Goal: Find contact information: Find contact information

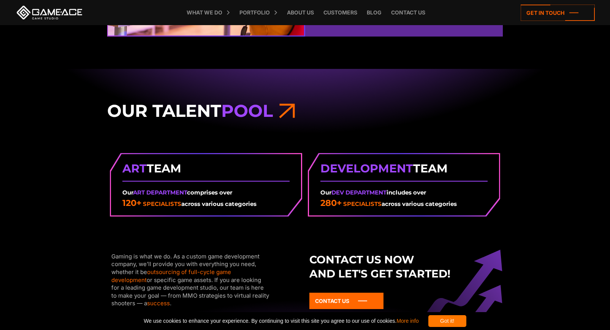
scroll to position [937, 0]
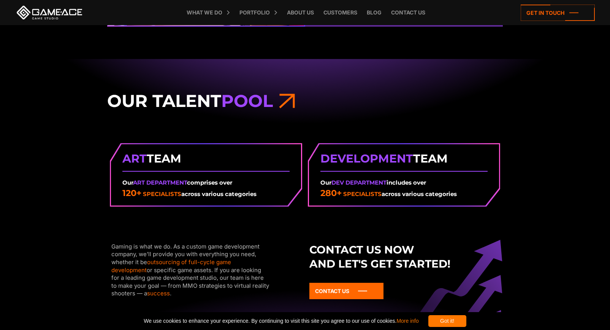
click at [224, 185] on p "Our Art Department comprises over" at bounding box center [205, 182] width 167 height 9
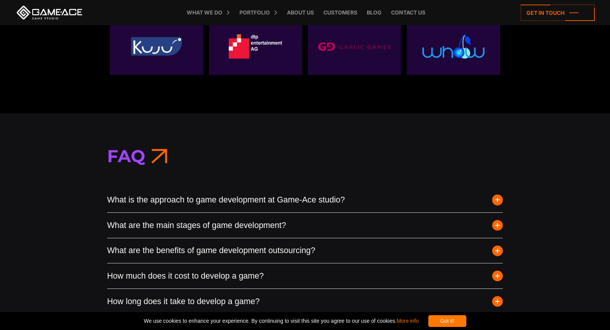
scroll to position [2782, 0]
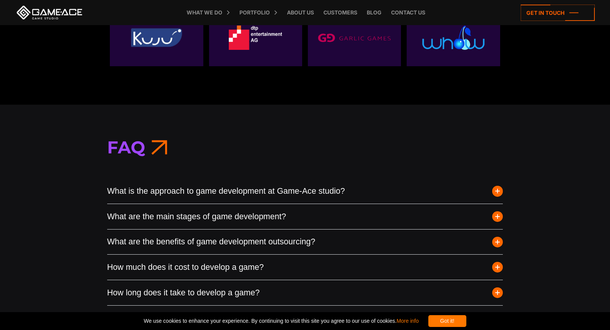
click at [299, 191] on button "What is the approach to game development at Game-Ace studio?" at bounding box center [305, 191] width 396 height 25
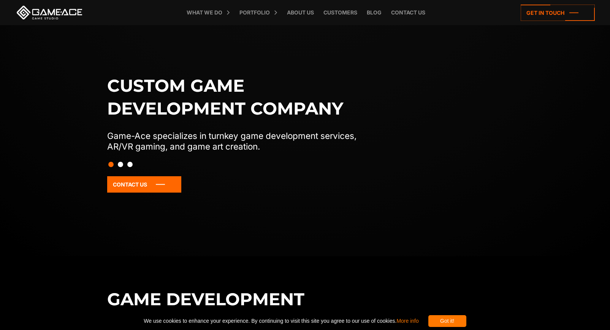
scroll to position [0, 0]
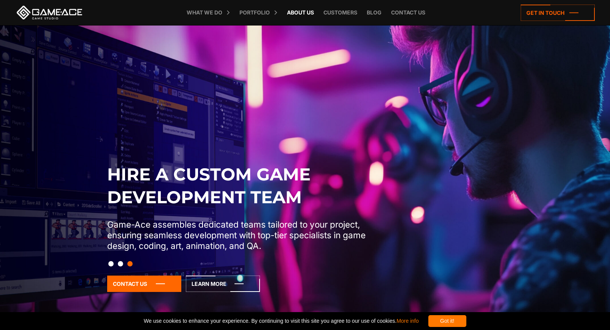
click at [299, 13] on link "About Us" at bounding box center [300, 12] width 35 height 25
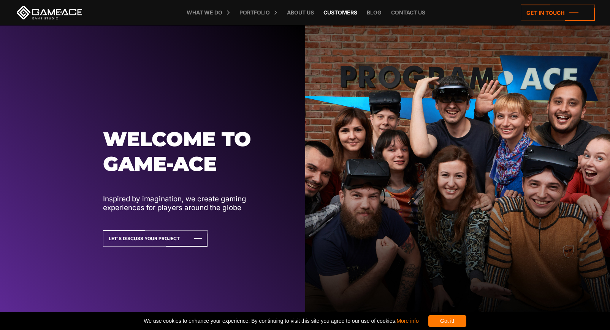
click at [353, 11] on link "Customers" at bounding box center [340, 12] width 41 height 25
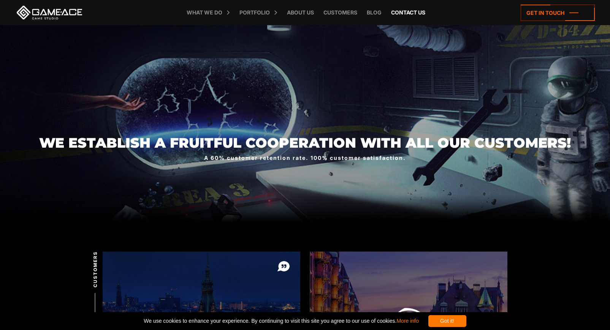
click at [419, 10] on link "Contact us" at bounding box center [408, 12] width 42 height 25
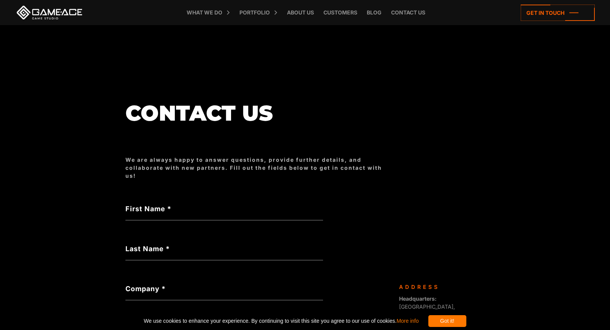
click at [250, 206] on label "First Name *" at bounding box center [224, 208] width 198 height 10
click at [250, 206] on input "First Name *" at bounding box center [224, 211] width 198 height 17
click at [228, 209] on input "First Name *" at bounding box center [224, 211] width 198 height 17
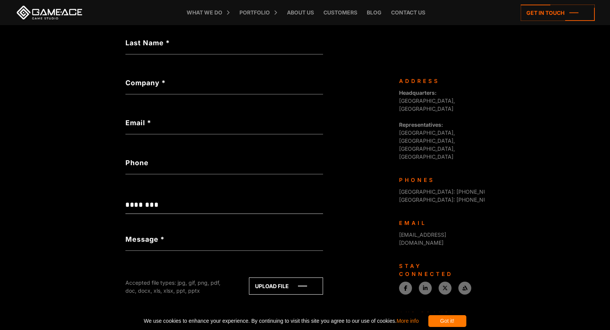
scroll to position [206, 0]
